Goal: Task Accomplishment & Management: Use online tool/utility

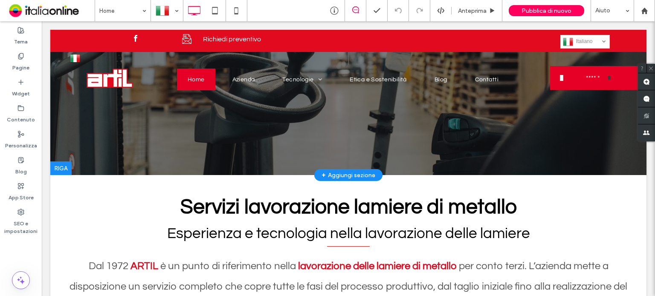
scroll to position [128, 0]
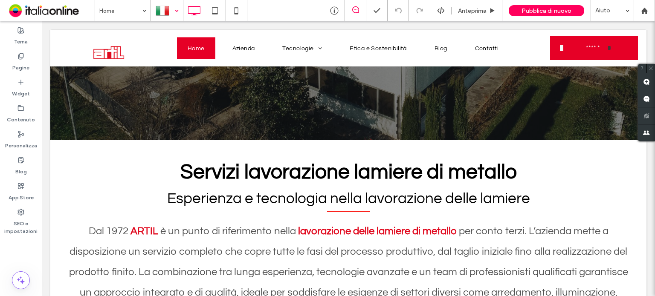
click at [162, 9] on div at bounding box center [166, 10] width 31 height 20
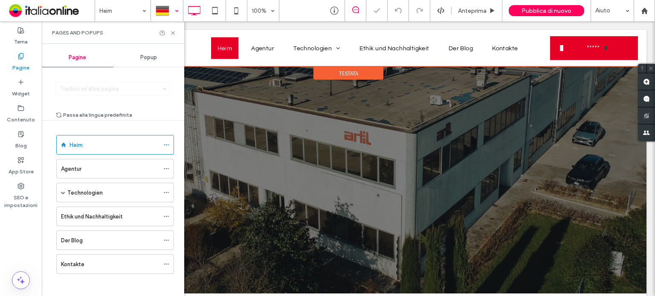
scroll to position [128, 0]
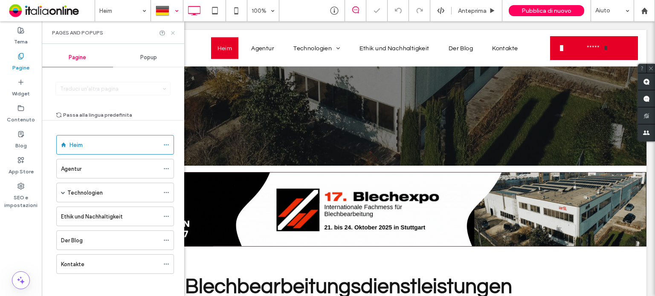
click at [173, 31] on icon at bounding box center [173, 33] width 6 height 6
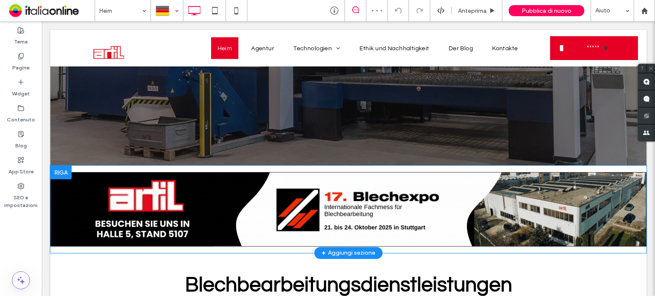
click at [59, 170] on div at bounding box center [60, 173] width 21 height 14
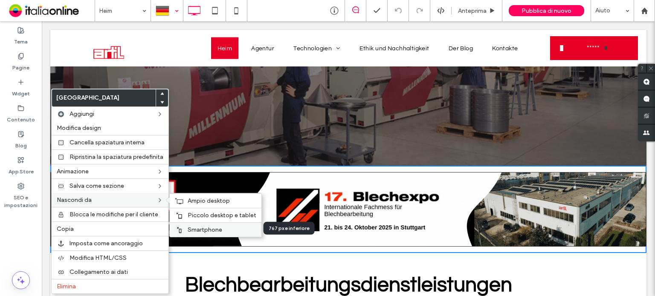
click at [211, 228] on span "Smartphone" at bounding box center [205, 229] width 35 height 7
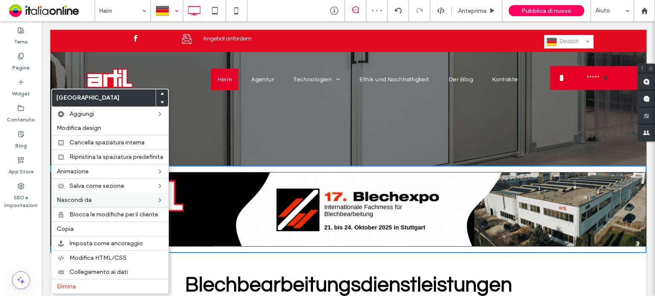
click at [214, 174] on img at bounding box center [348, 209] width 596 height 75
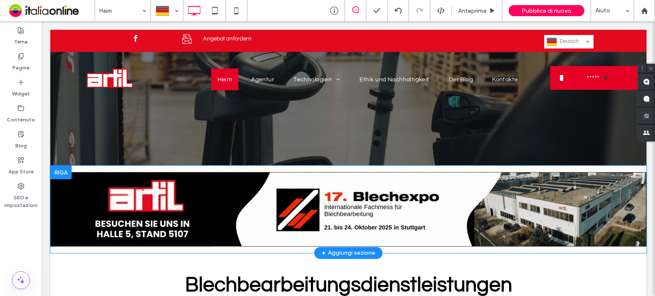
click at [60, 170] on div at bounding box center [60, 173] width 21 height 14
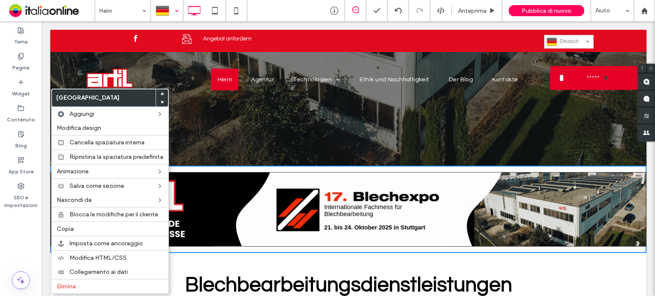
drag, startPoint x: 418, startPoint y: 187, endPoint x: 379, endPoint y: 194, distance: 40.3
click at [418, 187] on img at bounding box center [348, 209] width 596 height 75
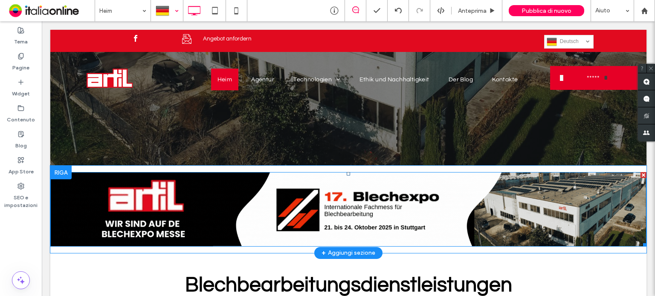
click at [188, 194] on img at bounding box center [348, 209] width 596 height 75
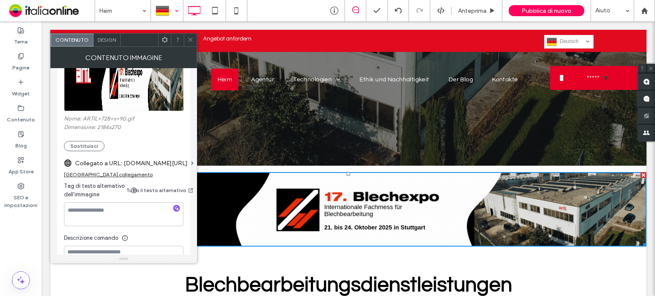
scroll to position [171, 0]
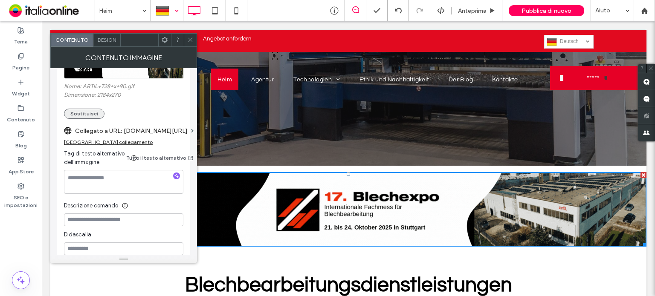
click at [90, 112] on button "Sostituisci" at bounding box center [84, 114] width 40 height 10
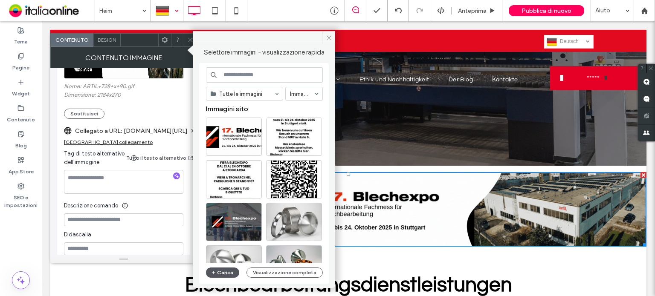
click at [211, 271] on icon "button" at bounding box center [213, 272] width 5 height 7
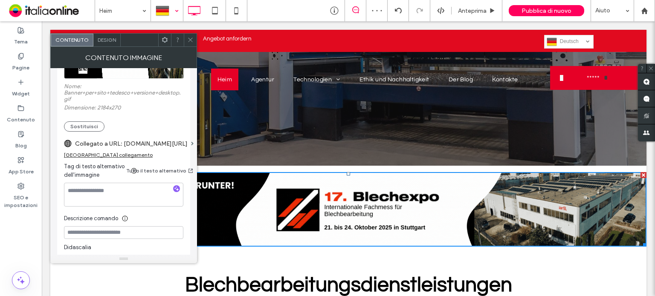
click at [190, 38] on icon at bounding box center [190, 40] width 6 height 6
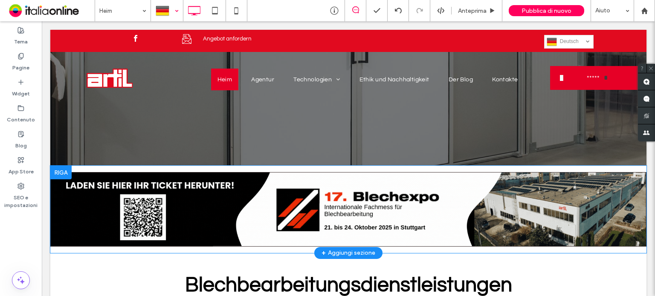
click at [62, 170] on div at bounding box center [60, 173] width 21 height 14
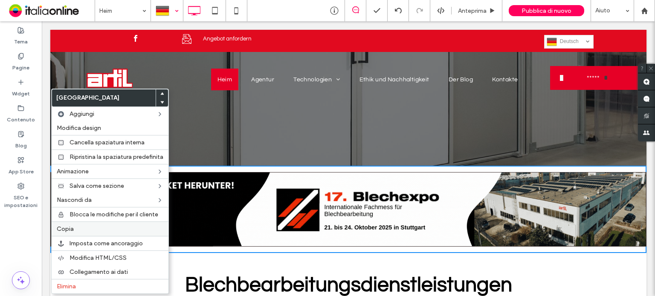
click at [88, 226] on label "Copia" at bounding box center [110, 229] width 107 height 7
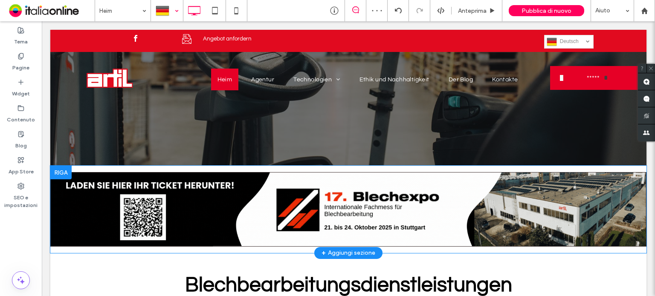
click at [57, 172] on div at bounding box center [60, 173] width 21 height 14
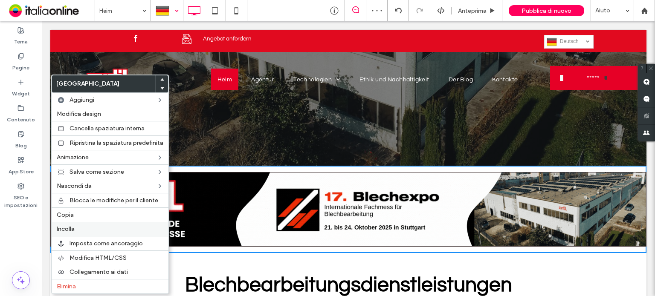
click at [73, 228] on span "Incolla" at bounding box center [66, 229] width 18 height 7
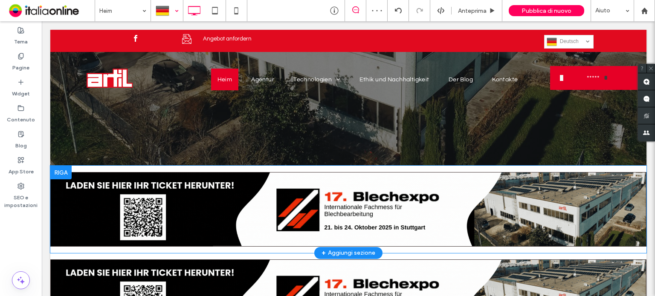
click at [62, 172] on div at bounding box center [60, 173] width 21 height 14
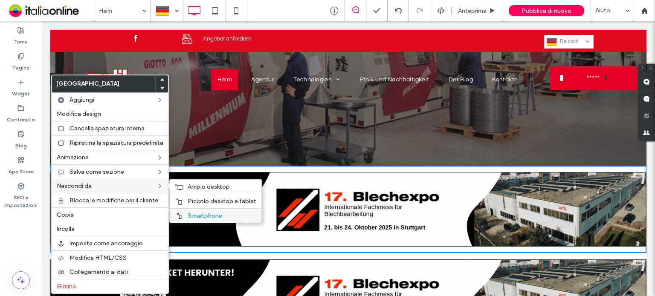
click at [202, 213] on span "Smartphone" at bounding box center [205, 215] width 35 height 7
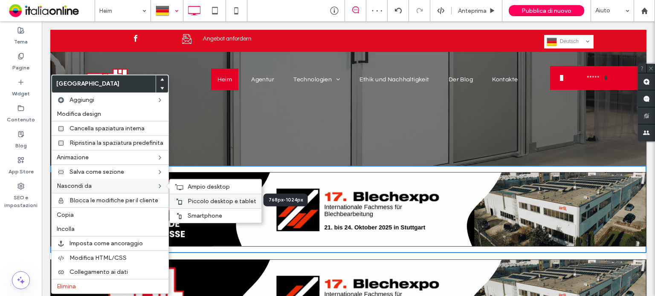
click at [216, 204] on div "Piccolo desktop e tablet" at bounding box center [216, 201] width 92 height 14
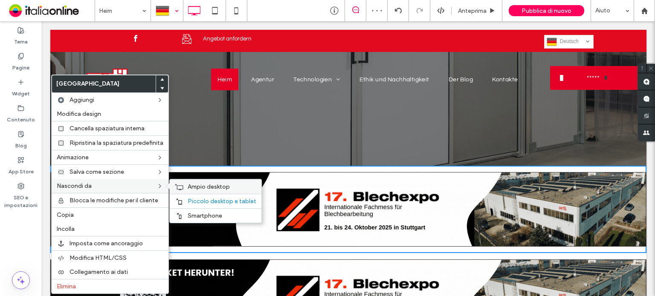
click at [193, 189] on div "Ampio desktop" at bounding box center [216, 186] width 92 height 14
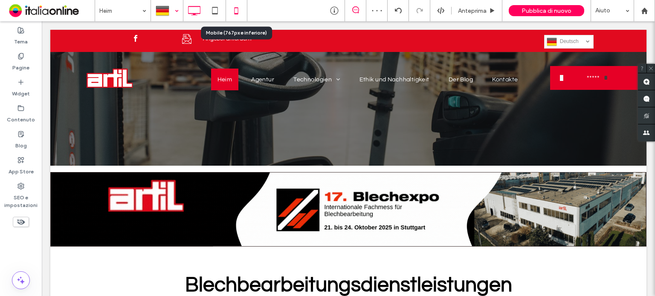
click at [240, 14] on icon at bounding box center [236, 10] width 17 height 17
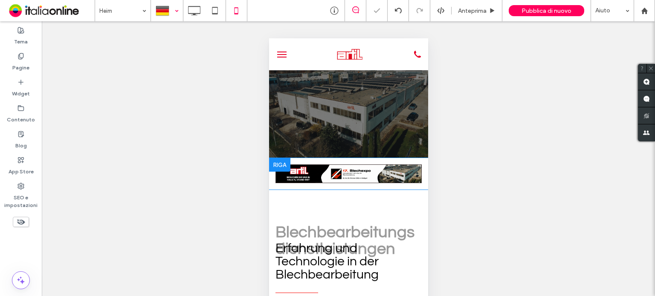
scroll to position [43, 0]
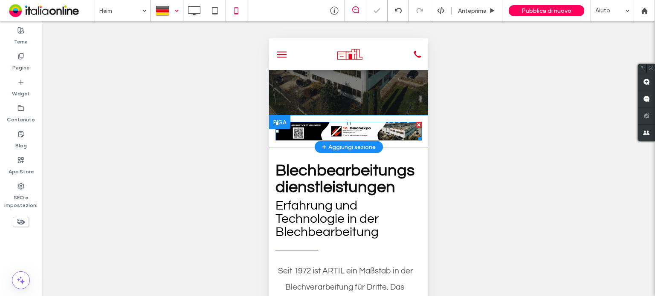
click at [341, 130] on img at bounding box center [348, 131] width 146 height 19
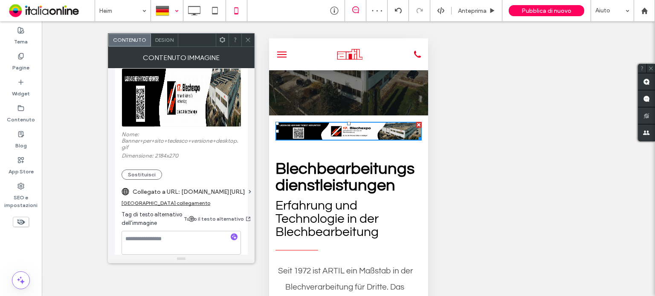
scroll to position [128, 0]
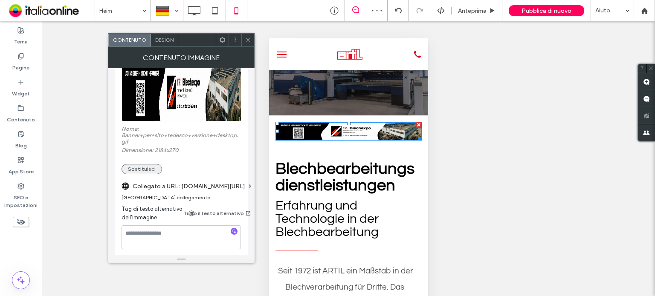
click at [145, 172] on button "Sostituisci" at bounding box center [141, 169] width 40 height 10
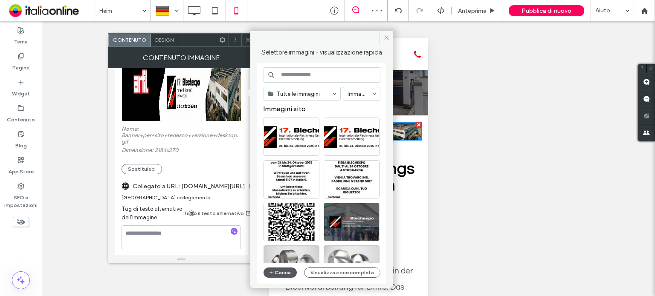
click at [273, 272] on span "button" at bounding box center [272, 272] width 6 height 9
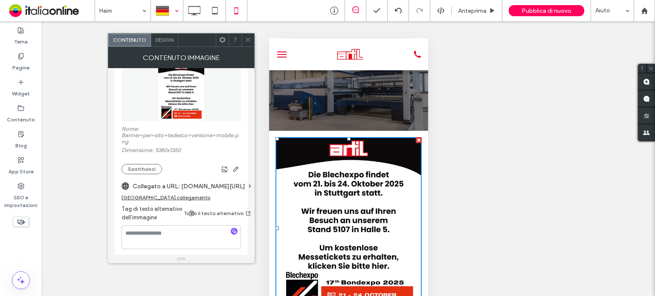
scroll to position [43, 0]
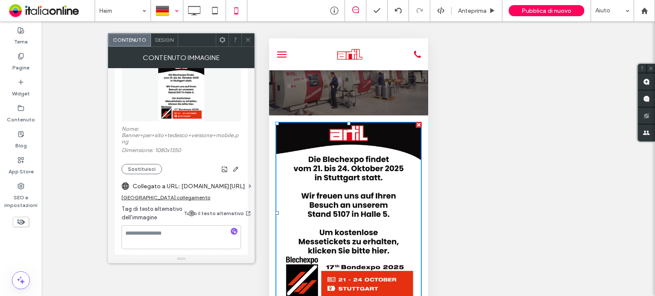
drag, startPoint x: 244, startPoint y: 37, endPoint x: 254, endPoint y: 64, distance: 28.3
click at [245, 37] on icon at bounding box center [248, 40] width 6 height 6
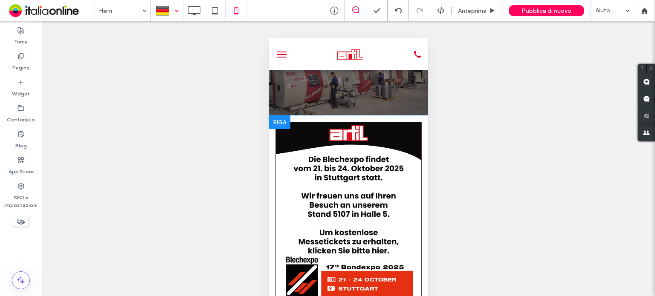
click at [278, 122] on div at bounding box center [279, 123] width 21 height 14
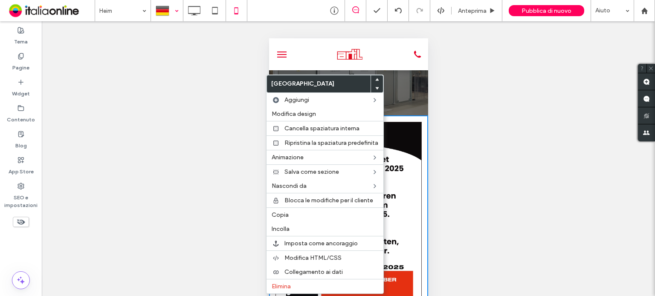
click at [392, 117] on div "Click To Paste [GEOGRAPHIC_DATA] + Aggiungi sezione" at bounding box center [348, 213] width 159 height 195
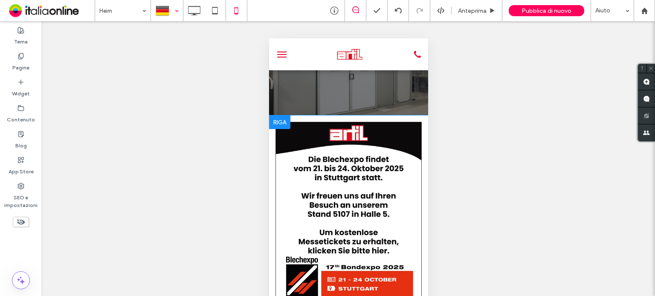
click at [276, 122] on div at bounding box center [279, 123] width 21 height 14
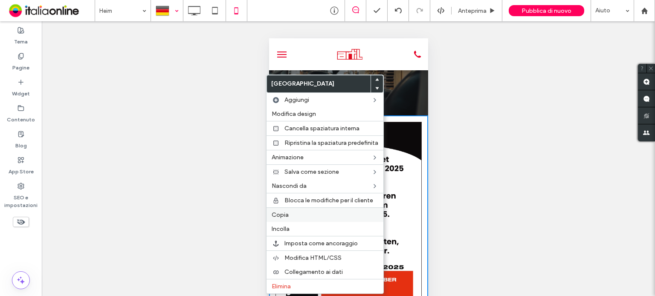
drag, startPoint x: 292, startPoint y: 213, endPoint x: 286, endPoint y: 206, distance: 8.5
click at [292, 213] on label "Copia" at bounding box center [325, 214] width 107 height 7
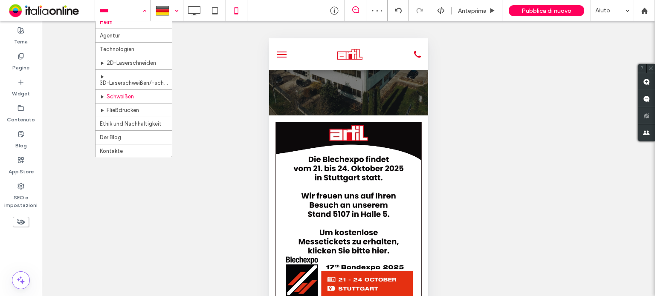
scroll to position [10, 0]
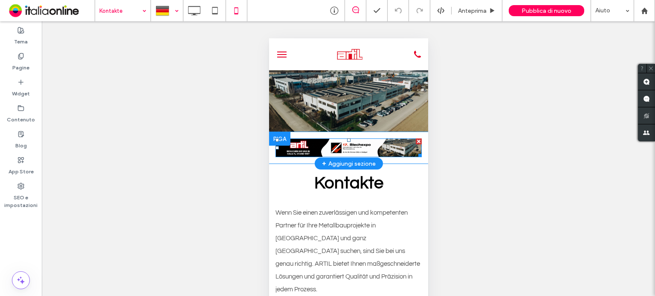
click at [298, 146] on img at bounding box center [348, 148] width 146 height 19
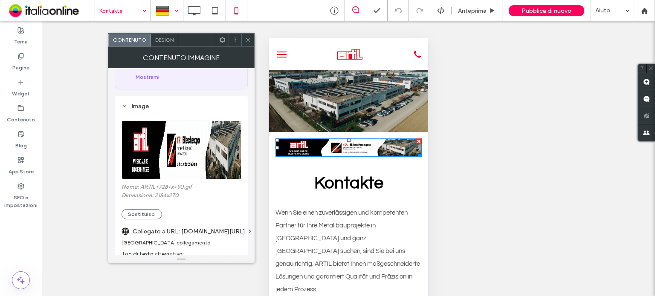
scroll to position [128, 0]
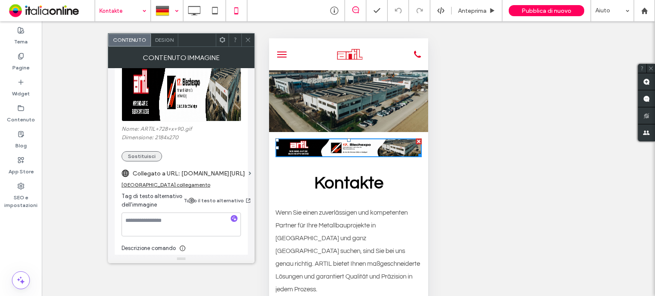
click at [140, 155] on button "Sostituisci" at bounding box center [141, 156] width 40 height 10
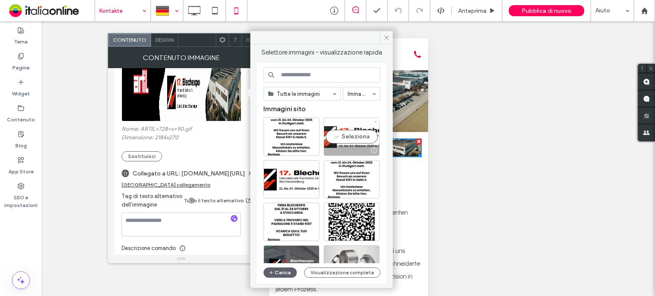
click at [354, 140] on div "Seleziona" at bounding box center [352, 137] width 56 height 38
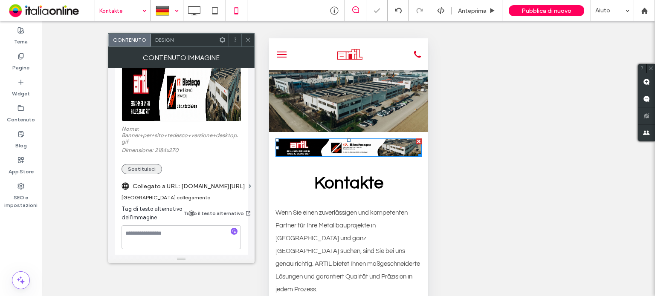
click at [154, 170] on button "Sostituisci" at bounding box center [141, 169] width 40 height 10
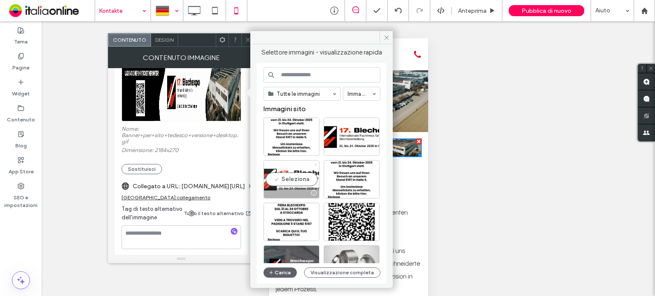
click at [315, 163] on icon at bounding box center [315, 164] width 3 height 3
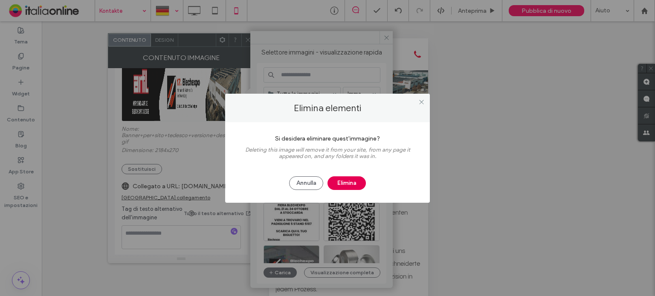
click at [334, 182] on button "Elimina" at bounding box center [346, 183] width 38 height 14
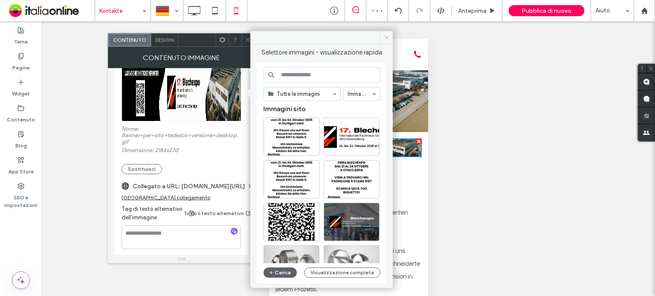
click at [386, 34] on span at bounding box center [385, 37] width 13 height 13
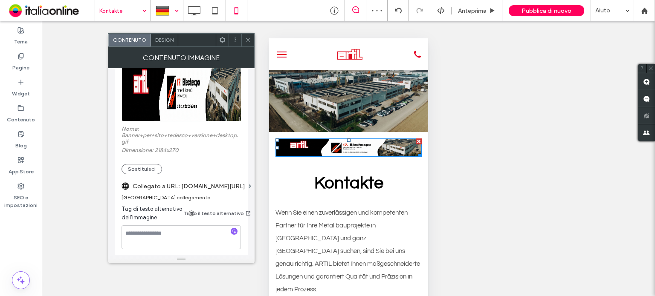
click at [250, 41] on icon at bounding box center [248, 40] width 6 height 6
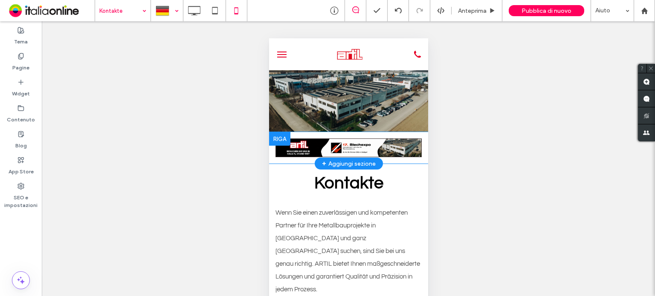
click at [282, 139] on div at bounding box center [279, 139] width 21 height 14
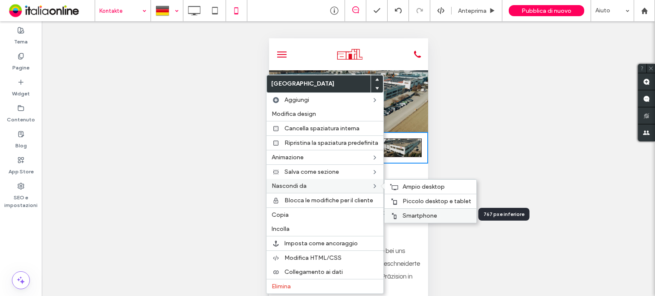
click at [440, 214] on label "Smartphone" at bounding box center [436, 215] width 69 height 7
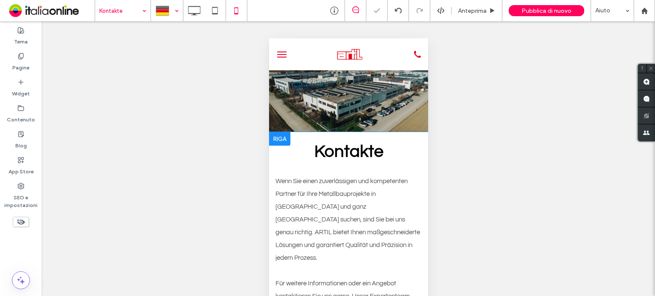
click at [278, 139] on div at bounding box center [279, 139] width 21 height 14
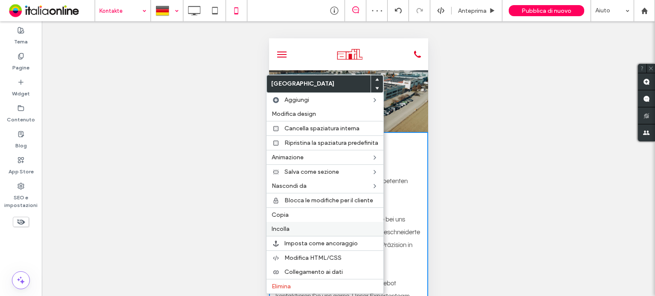
click at [298, 226] on label "Incolla" at bounding box center [325, 229] width 107 height 7
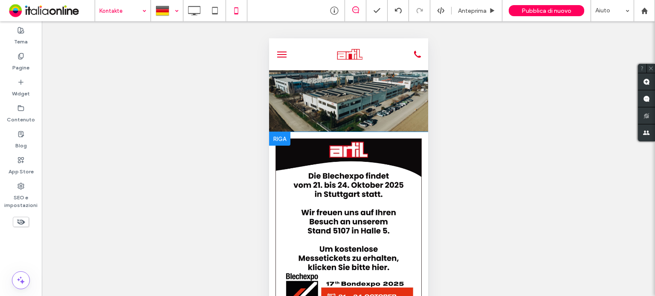
click at [281, 138] on div at bounding box center [279, 139] width 21 height 14
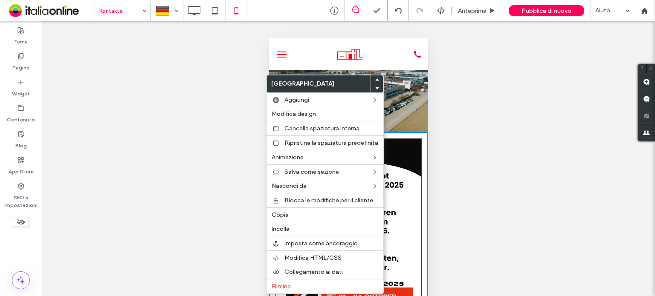
drag, startPoint x: 396, startPoint y: 139, endPoint x: 405, endPoint y: 156, distance: 19.3
click at [396, 139] on img at bounding box center [348, 230] width 146 height 182
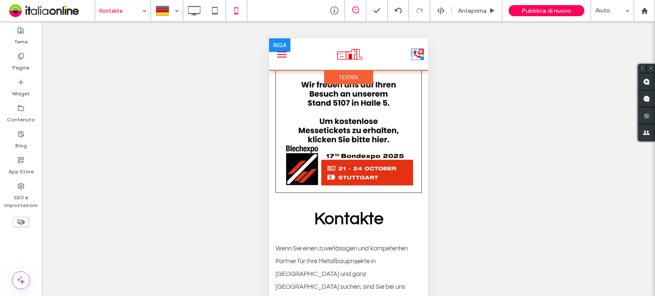
click at [411, 58] on icon "icona telefono" at bounding box center [417, 55] width 13 height 12
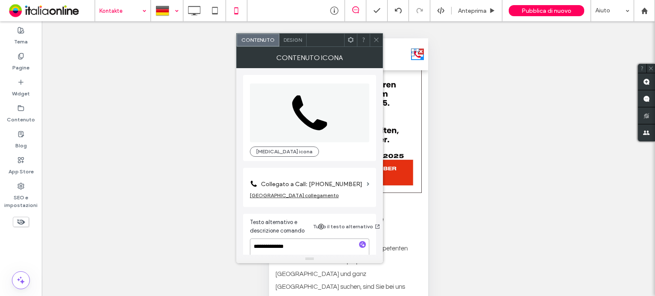
click at [302, 246] on textarea "**********" at bounding box center [309, 251] width 119 height 24
type textarea "**********"
click at [296, 40] on span "Design" at bounding box center [292, 40] width 18 height 6
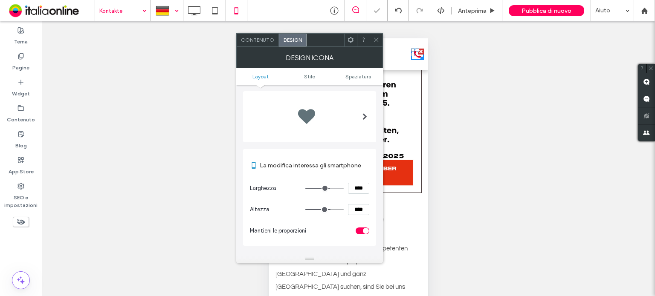
scroll to position [0, 0]
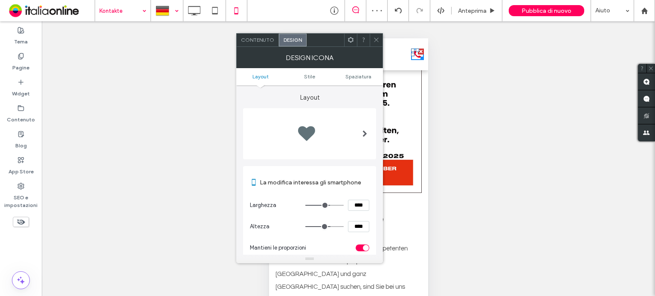
type input "**"
type input "****"
type input "**"
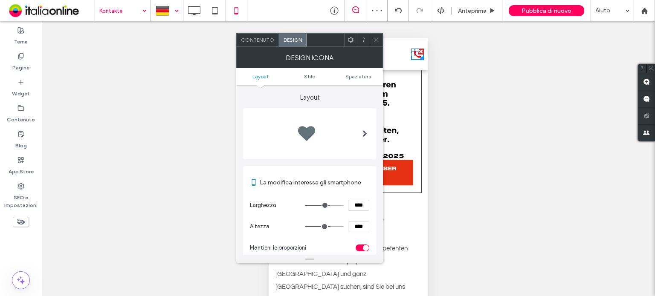
type input "****"
type input "**"
type input "****"
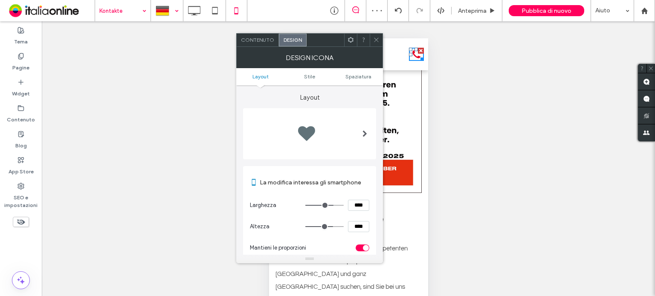
type input "****"
type input "**"
type input "****"
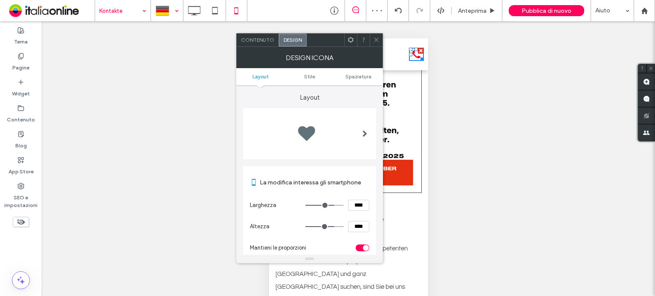
type input "****"
type input "**"
type input "****"
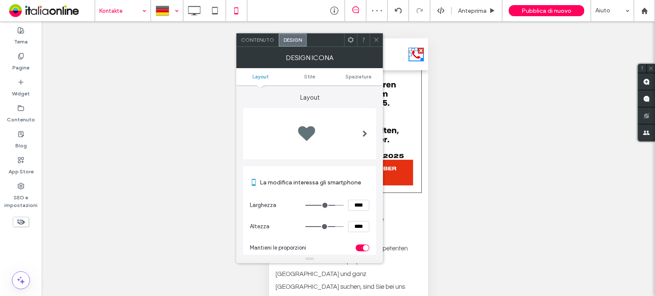
type input "**"
type input "****"
type input "**"
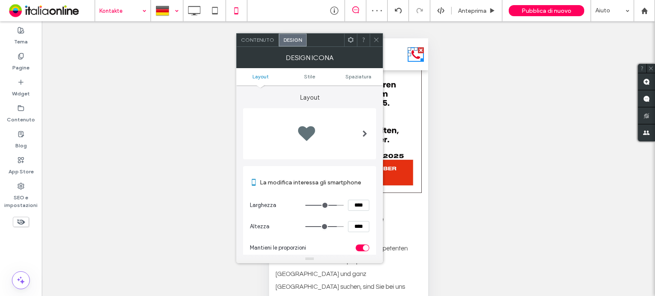
click at [334, 205] on input "range" at bounding box center [324, 205] width 38 height 1
click at [377, 38] on icon at bounding box center [376, 40] width 6 height 6
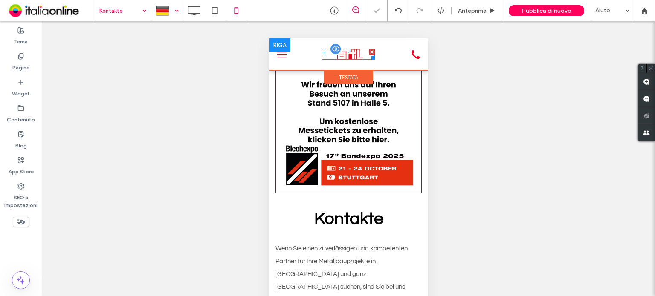
click at [343, 57] on img at bounding box center [347, 54] width 53 height 11
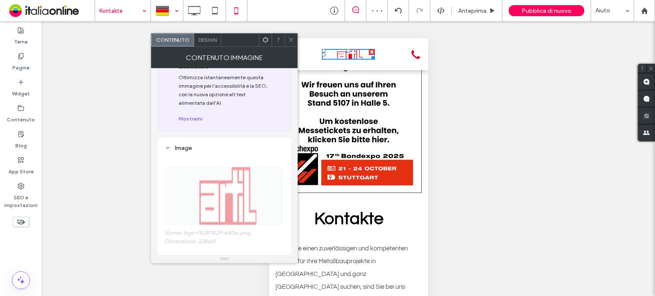
scroll to position [213, 0]
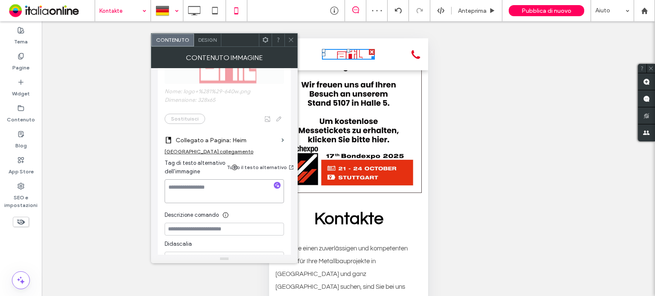
click at [235, 184] on textarea at bounding box center [224, 191] width 119 height 24
type textarea "*"
type textarea "**********"
drag, startPoint x: 288, startPoint y: 40, endPoint x: 291, endPoint y: 47, distance: 7.3
click at [288, 40] on icon at bounding box center [291, 40] width 6 height 6
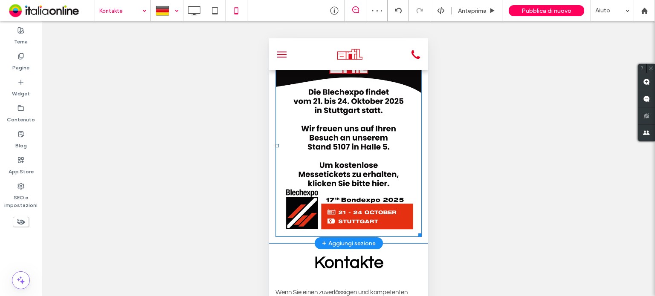
scroll to position [85, 0]
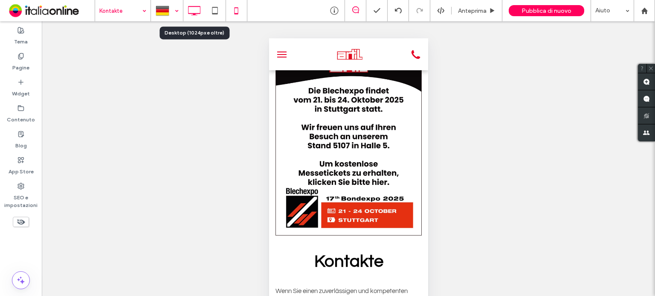
drag, startPoint x: 192, startPoint y: 12, endPoint x: 194, endPoint y: 16, distance: 4.8
click at [192, 12] on icon at bounding box center [193, 10] width 17 height 17
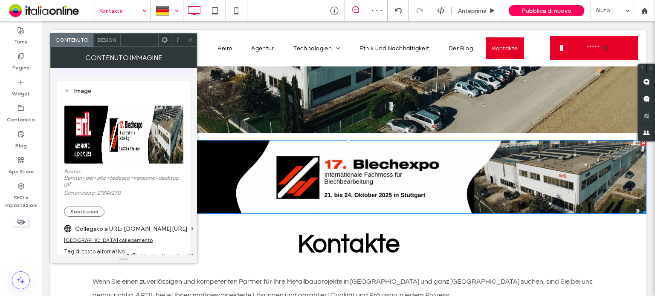
click at [192, 41] on icon at bounding box center [190, 40] width 6 height 6
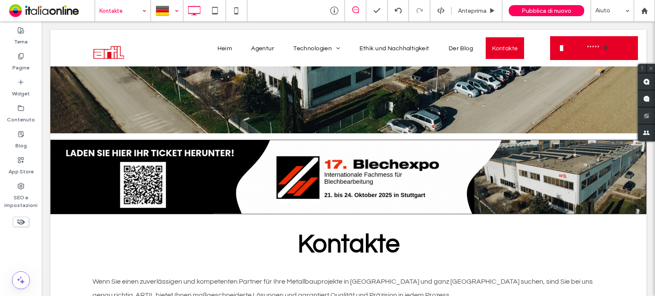
click at [177, 9] on div at bounding box center [166, 10] width 31 height 20
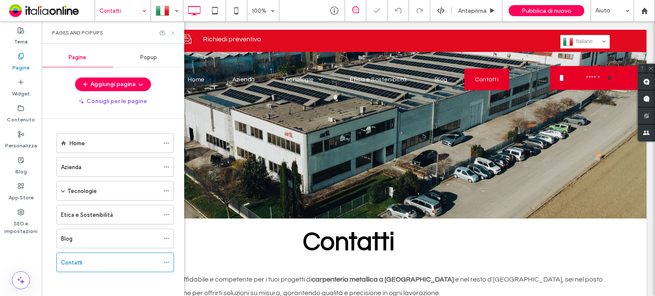
scroll to position [43, 0]
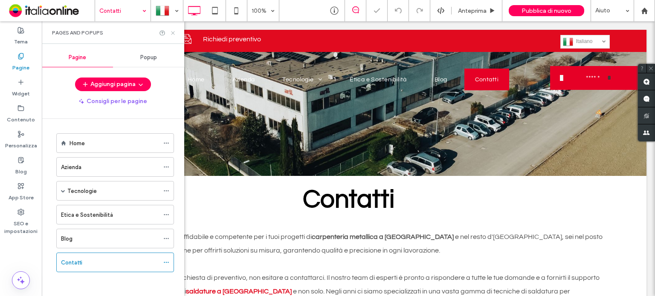
click at [171, 31] on icon at bounding box center [173, 33] width 6 height 6
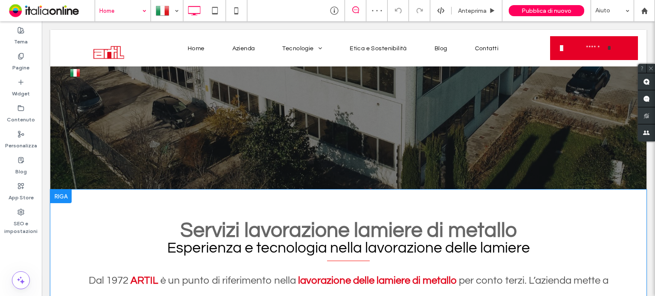
scroll to position [128, 0]
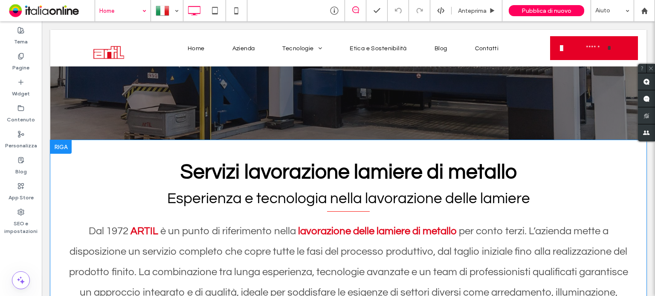
click at [62, 147] on div at bounding box center [60, 147] width 21 height 14
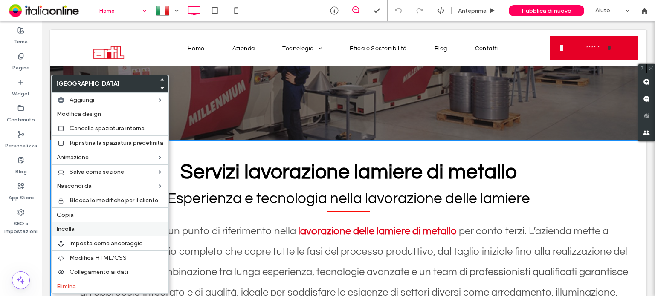
click at [98, 231] on label "Incolla" at bounding box center [110, 229] width 107 height 7
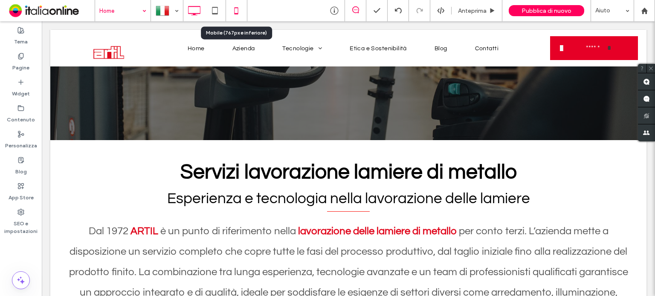
click at [236, 13] on icon at bounding box center [236, 10] width 17 height 17
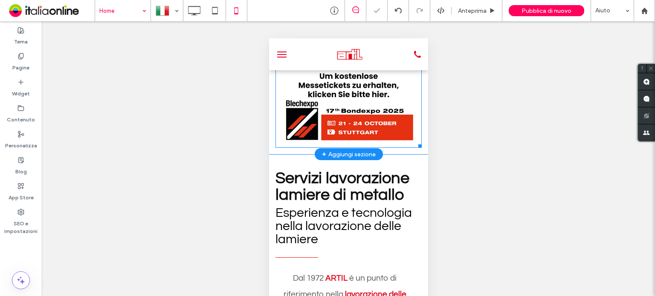
scroll to position [43, 0]
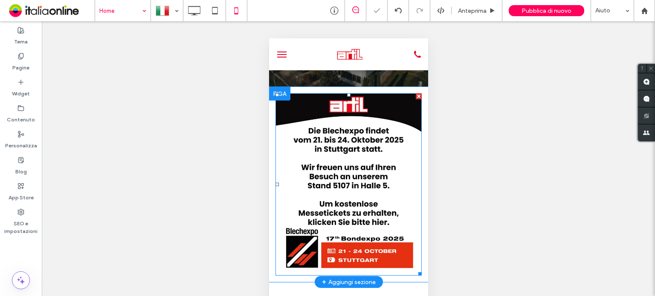
click at [356, 143] on img at bounding box center [348, 184] width 146 height 182
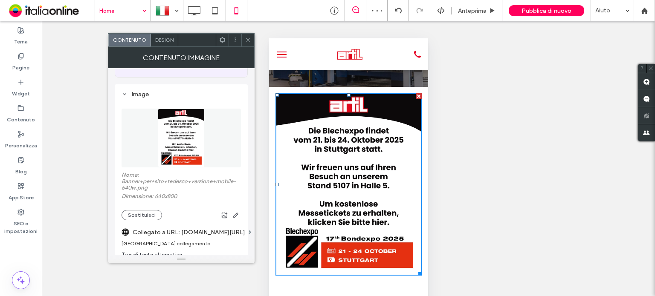
scroll to position [128, 0]
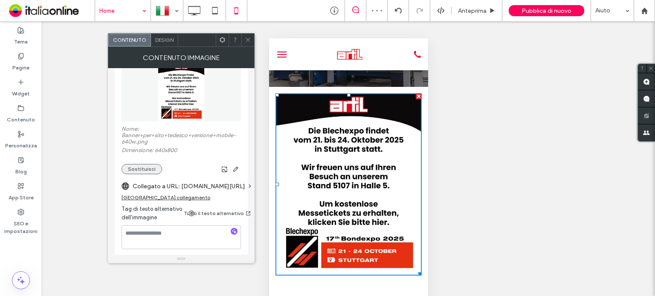
click at [145, 169] on button "Sostituisci" at bounding box center [141, 169] width 40 height 10
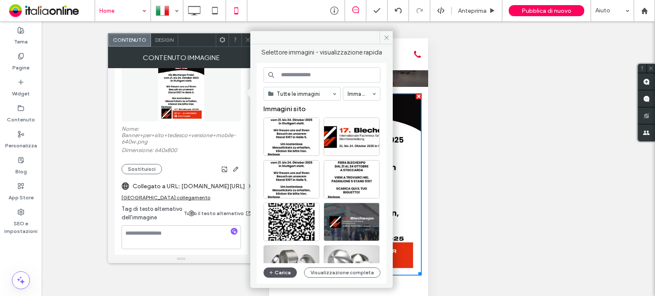
click at [281, 275] on button "Carica" at bounding box center [279, 273] width 33 height 10
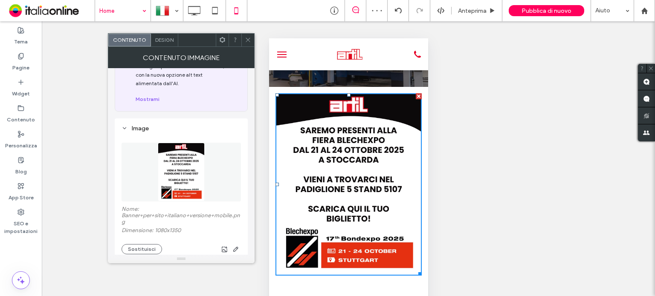
scroll to position [43, 0]
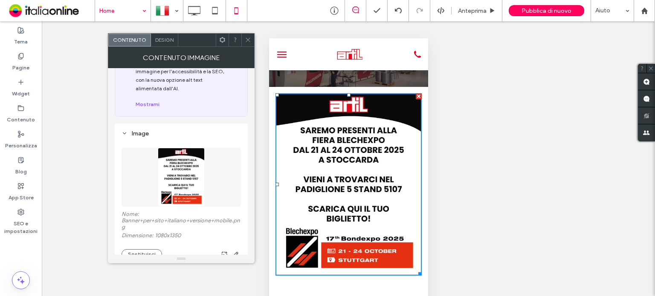
click at [245, 39] on icon at bounding box center [248, 40] width 6 height 6
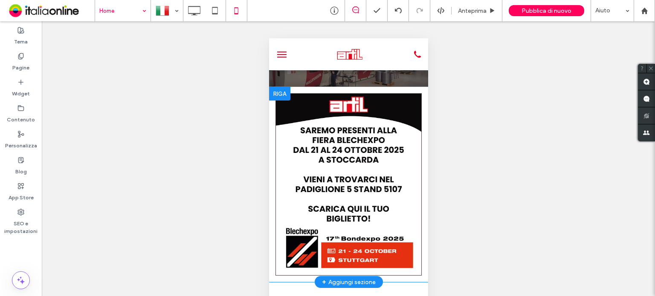
click at [276, 90] on div at bounding box center [279, 94] width 21 height 14
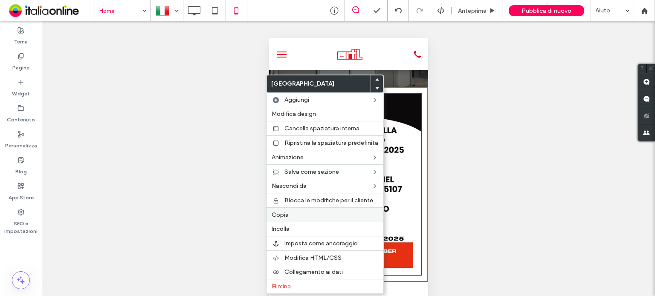
drag, startPoint x: 288, startPoint y: 211, endPoint x: 286, endPoint y: 191, distance: 20.5
click at [288, 211] on span "Copia" at bounding box center [280, 214] width 17 height 7
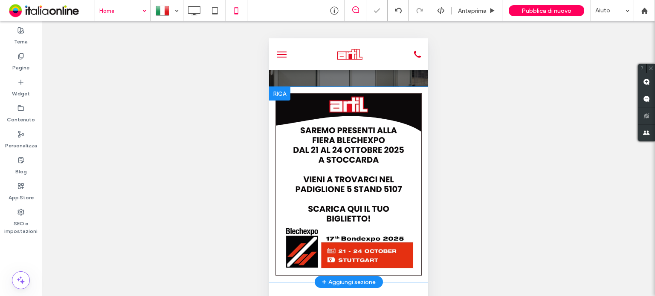
click at [279, 95] on div at bounding box center [279, 94] width 21 height 14
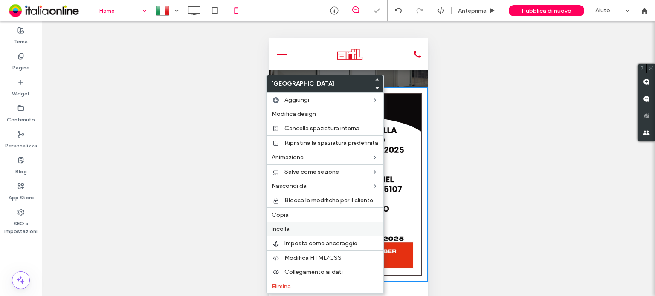
click at [301, 227] on label "Incolla" at bounding box center [325, 229] width 107 height 7
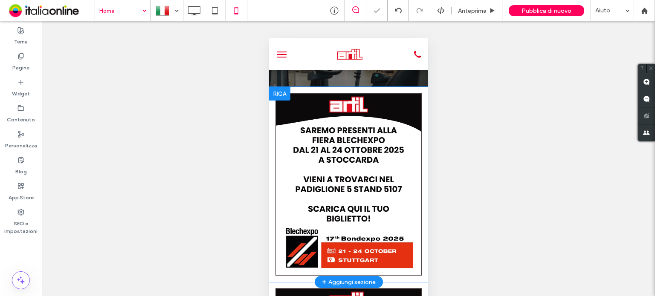
click at [279, 92] on div at bounding box center [279, 94] width 21 height 14
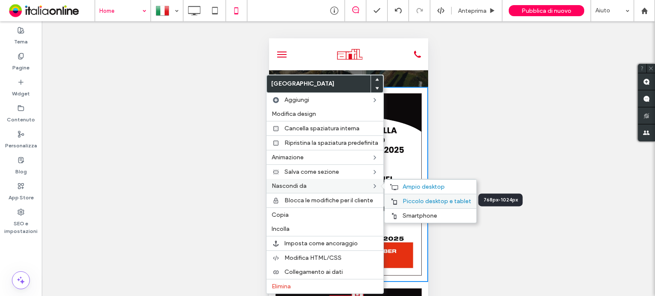
click at [439, 202] on span "Piccolo desktop e tablet" at bounding box center [436, 201] width 69 height 7
click at [432, 188] on span "Ampio desktop" at bounding box center [423, 186] width 42 height 7
click at [432, 212] on span "Smartphone" at bounding box center [419, 215] width 35 height 7
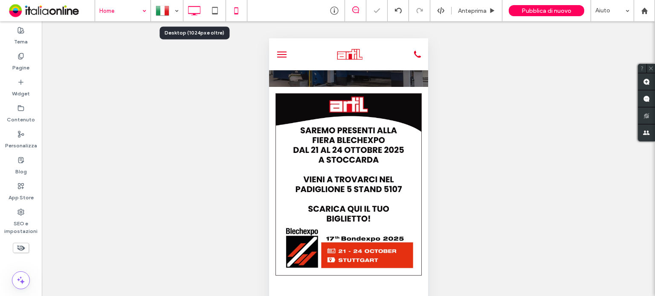
click at [199, 15] on icon at bounding box center [193, 10] width 17 height 17
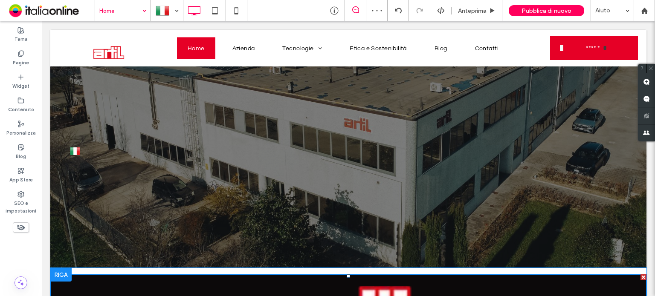
scroll to position [256, 0]
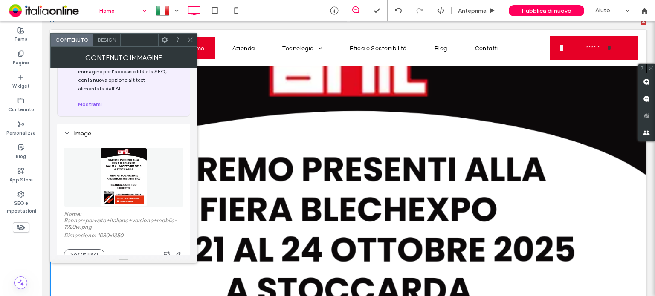
scroll to position [171, 0]
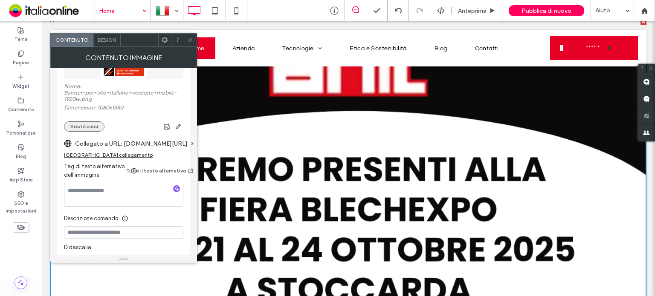
click at [81, 127] on button "Sostituisci" at bounding box center [84, 126] width 40 height 10
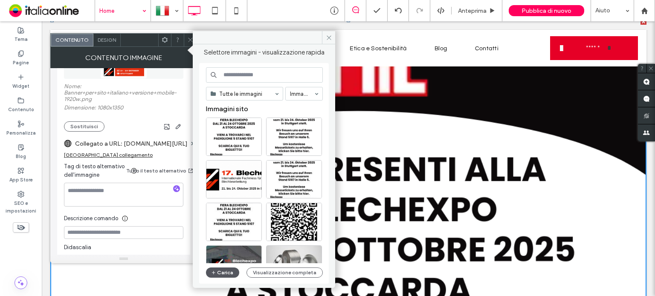
click at [223, 272] on button "Carica" at bounding box center [222, 273] width 33 height 10
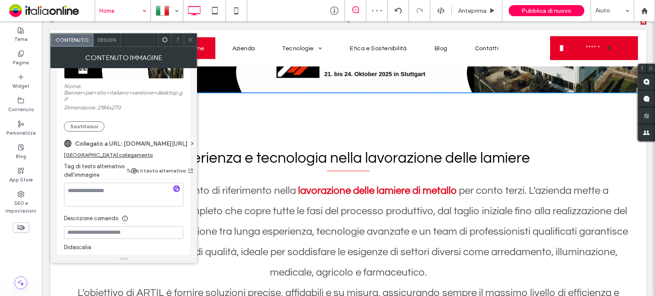
click at [193, 39] on icon at bounding box center [190, 40] width 6 height 6
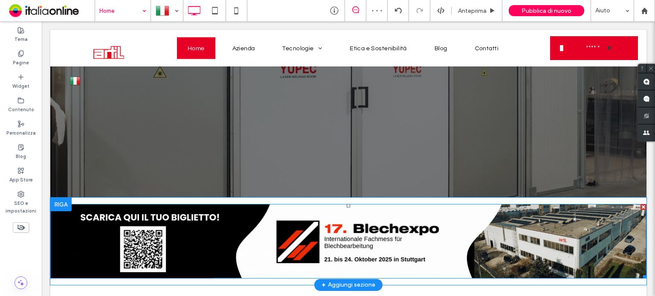
scroll to position [85, 0]
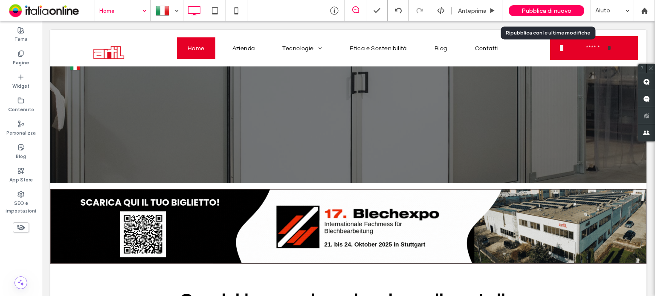
click at [536, 13] on span "Pubblica di nuovo" at bounding box center [546, 10] width 50 height 7
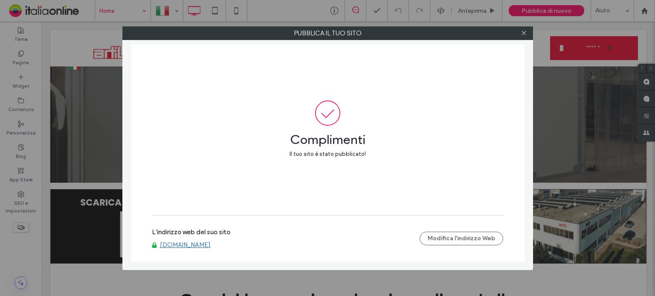
click at [520, 31] on div at bounding box center [524, 33] width 13 height 13
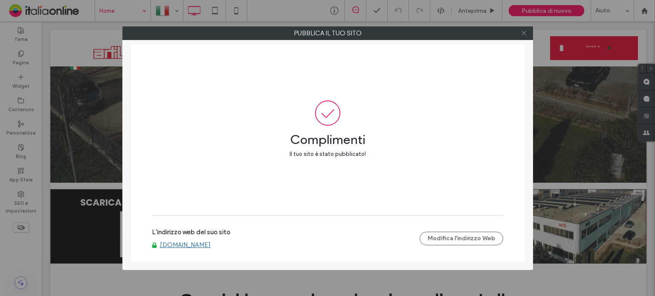
click at [521, 32] on icon at bounding box center [524, 33] width 6 height 6
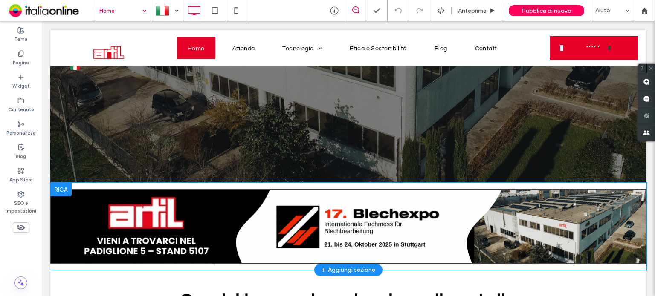
click at [65, 187] on div at bounding box center [60, 190] width 21 height 14
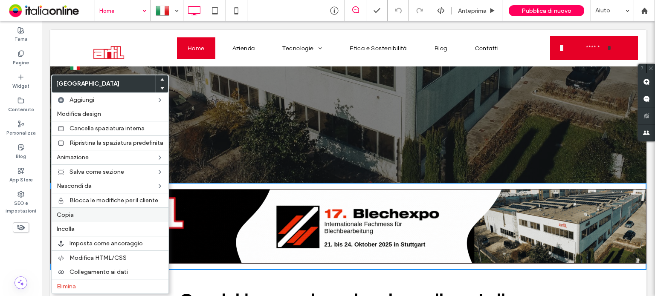
drag, startPoint x: 75, startPoint y: 216, endPoint x: 85, endPoint y: 209, distance: 12.3
click at [75, 216] on label "Copia" at bounding box center [110, 214] width 107 height 7
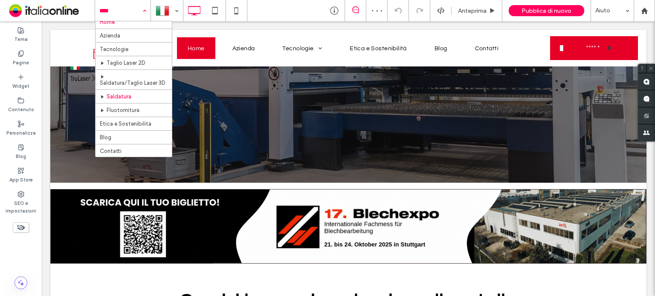
scroll to position [10, 0]
drag, startPoint x: 121, startPoint y: 150, endPoint x: 257, endPoint y: 176, distance: 138.5
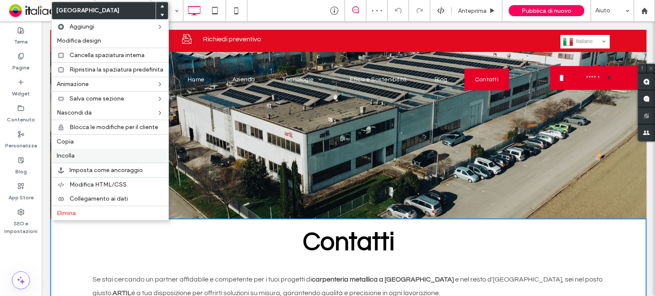
click at [80, 157] on label "Incolla" at bounding box center [110, 155] width 107 height 7
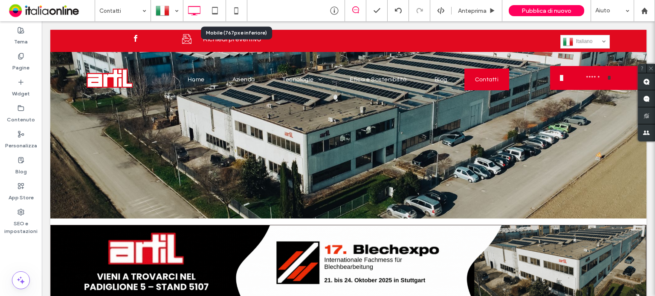
drag, startPoint x: 239, startPoint y: 10, endPoint x: 297, endPoint y: 136, distance: 138.9
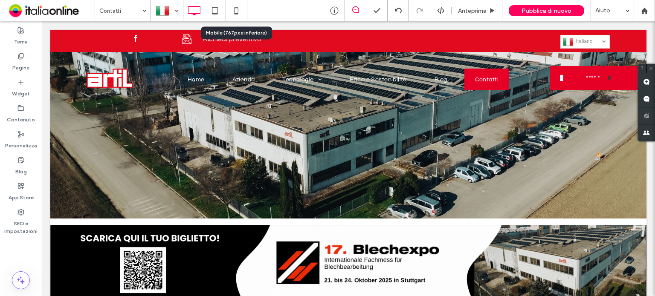
click at [239, 10] on icon at bounding box center [236, 10] width 17 height 17
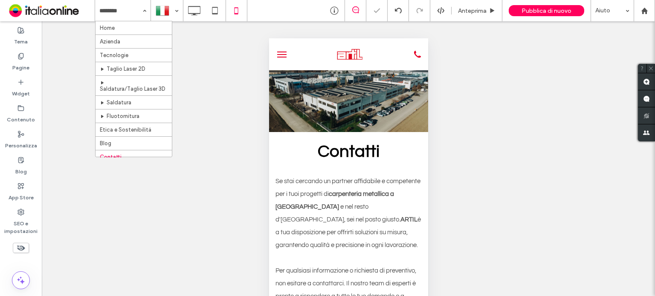
drag, startPoint x: 124, startPoint y: 30, endPoint x: 252, endPoint y: 86, distance: 139.6
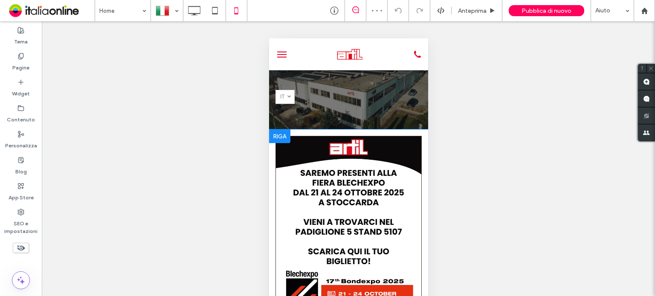
click at [281, 134] on div at bounding box center [279, 137] width 21 height 14
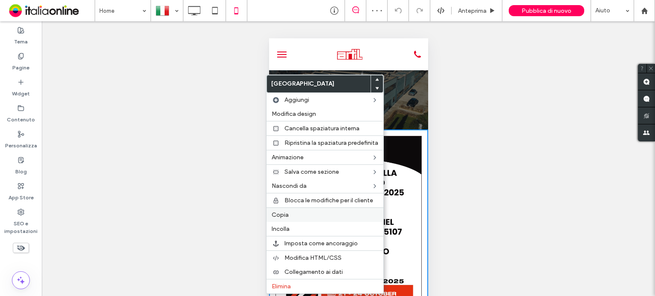
drag, startPoint x: 286, startPoint y: 216, endPoint x: 241, endPoint y: 158, distance: 73.5
click at [286, 216] on span "Copia" at bounding box center [280, 214] width 17 height 7
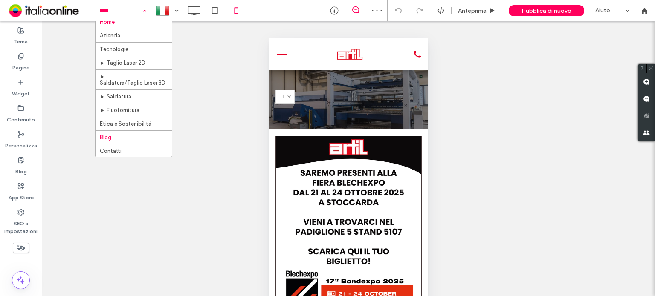
scroll to position [10, 0]
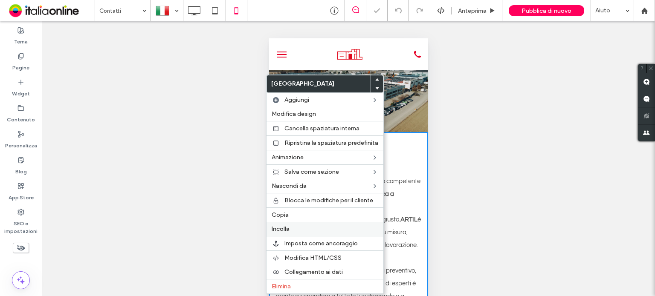
click at [289, 228] on span "Incolla" at bounding box center [281, 229] width 18 height 7
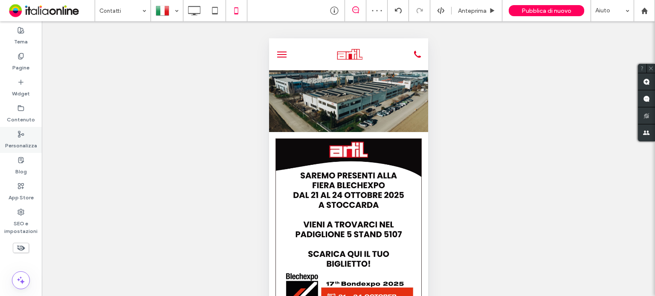
click at [26, 140] on label "Personalizza" at bounding box center [21, 144] width 32 height 12
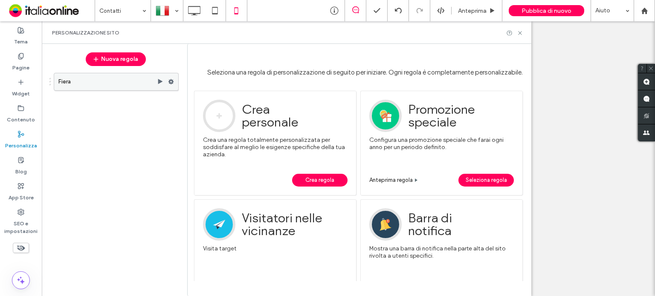
click at [172, 82] on use at bounding box center [171, 81] width 6 height 5
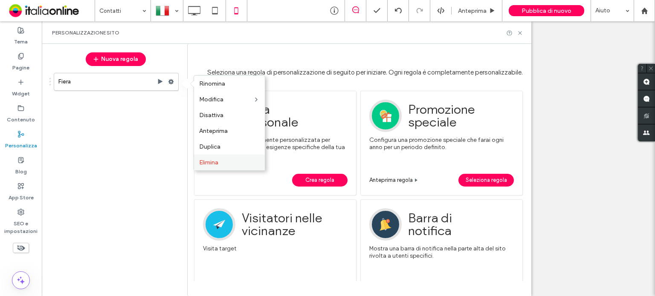
click at [220, 161] on label "Elimina" at bounding box center [229, 162] width 61 height 7
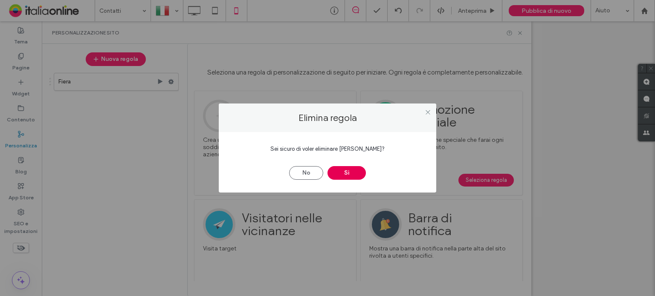
click at [349, 176] on button "Sì" at bounding box center [346, 173] width 38 height 14
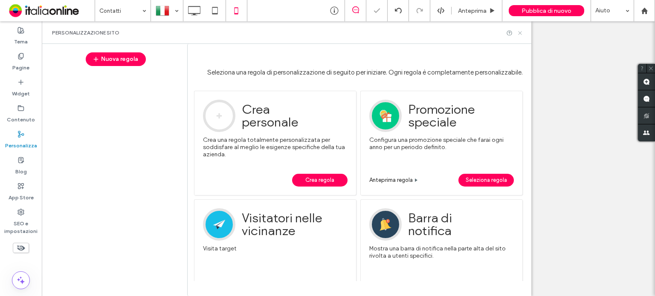
click at [519, 32] on use at bounding box center [519, 32] width 3 height 3
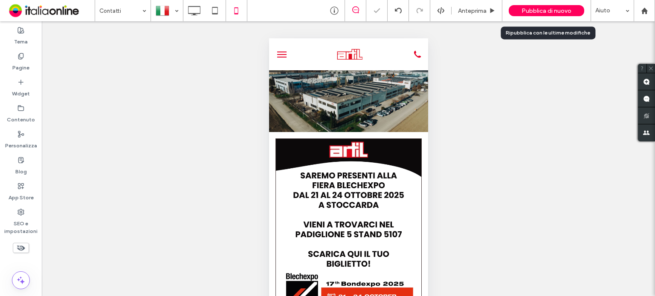
drag, startPoint x: 533, startPoint y: 9, endPoint x: 533, endPoint y: 21, distance: 12.4
click at [533, 9] on span "Pubblica di nuovo" at bounding box center [546, 10] width 50 height 7
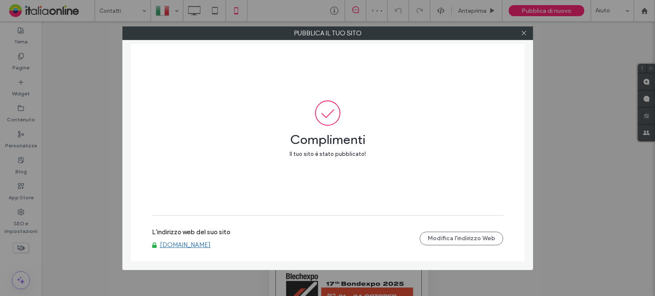
click at [528, 32] on div at bounding box center [524, 33] width 13 height 13
click at [527, 32] on div at bounding box center [524, 33] width 13 height 13
click at [523, 32] on use at bounding box center [523, 33] width 4 height 4
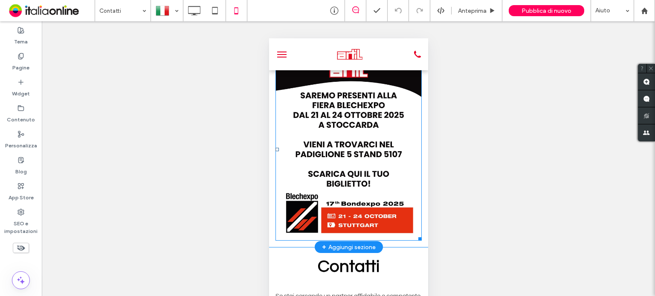
scroll to position [85, 0]
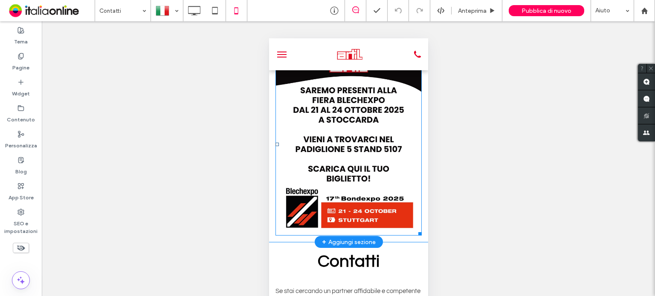
click at [348, 138] on img at bounding box center [348, 144] width 146 height 182
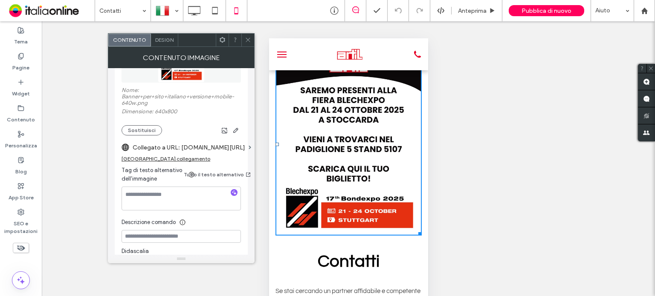
scroll to position [171, 0]
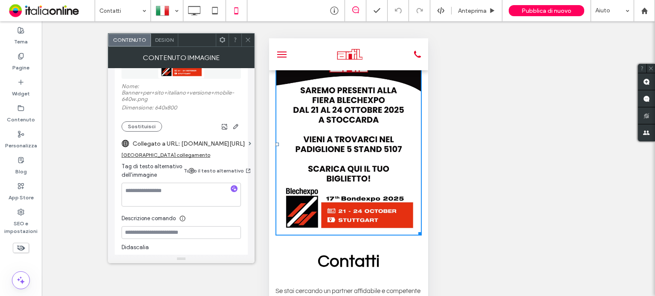
click at [247, 39] on icon at bounding box center [248, 40] width 6 height 6
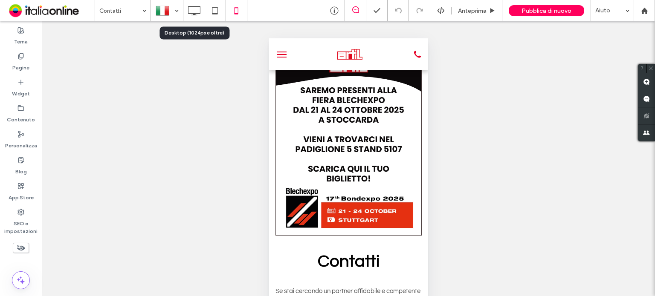
drag, startPoint x: 191, startPoint y: 8, endPoint x: 273, endPoint y: 104, distance: 126.7
click at [191, 8] on icon at bounding box center [193, 10] width 17 height 17
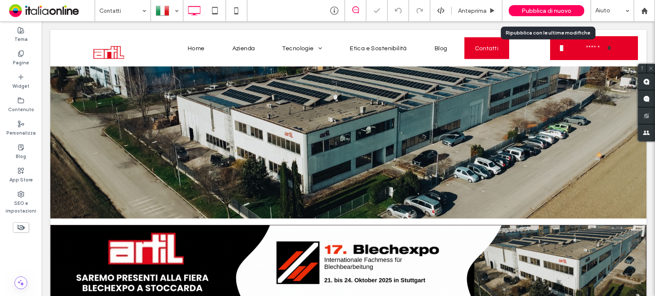
scroll to position [128, 0]
